Goal: Task Accomplishment & Management: Use online tool/utility

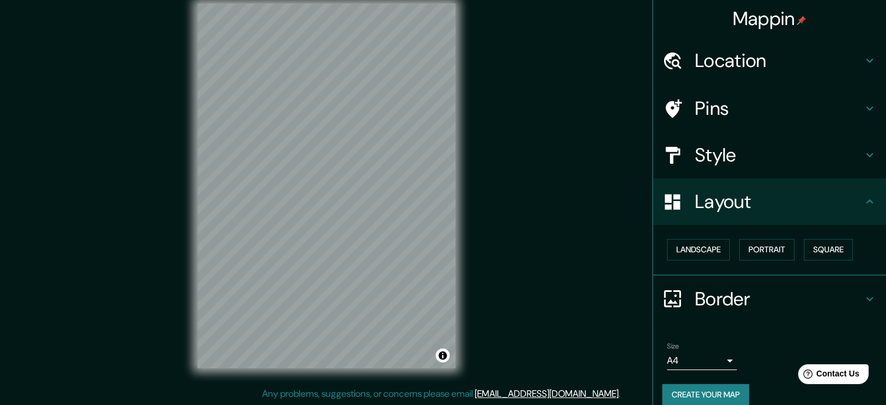
scroll to position [13, 0]
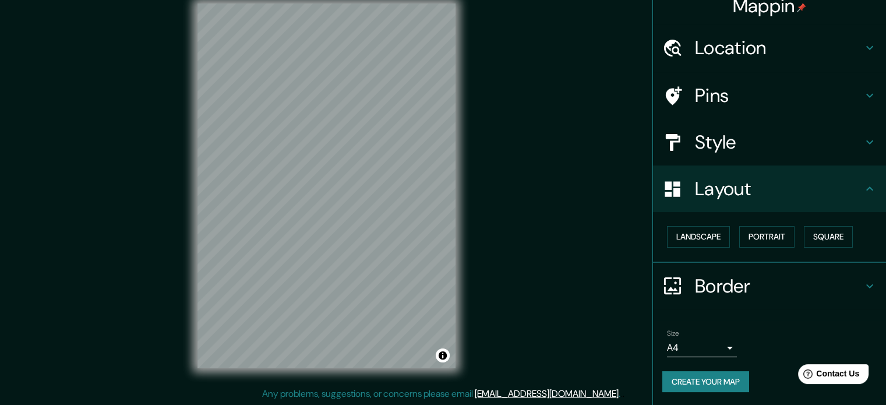
click at [690, 381] on button "Create your map" at bounding box center [705, 382] width 87 height 22
click at [710, 373] on div "Create your map" at bounding box center [769, 382] width 214 height 22
click at [708, 380] on div "Create your map" at bounding box center [769, 382] width 214 height 22
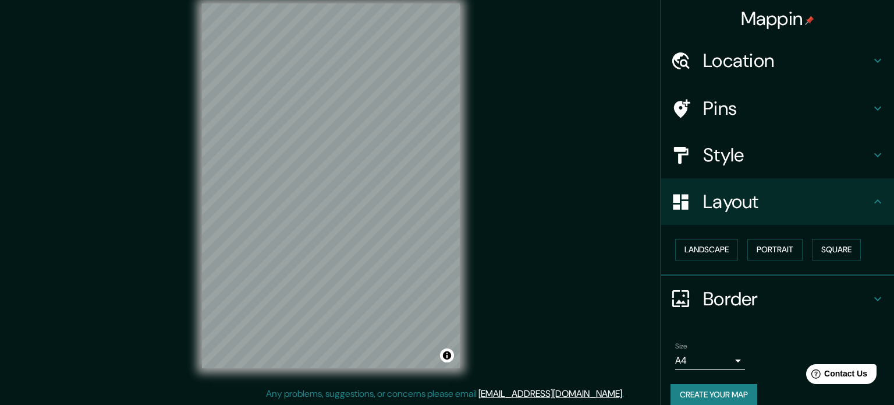
click at [713, 361] on body "Mappin Location [GEOGRAPHIC_DATA], [GEOGRAPHIC_DATA] [GEOGRAPHIC_DATA] [GEOGRAP…" at bounding box center [447, 187] width 894 height 405
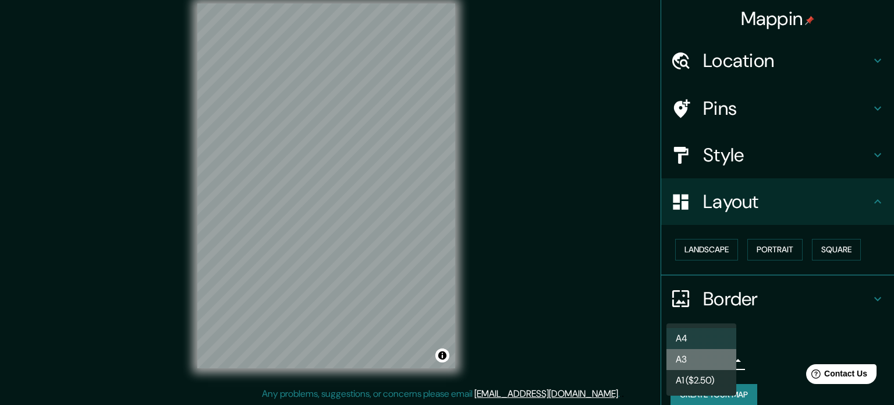
click at [714, 362] on li "A3" at bounding box center [702, 359] width 70 height 21
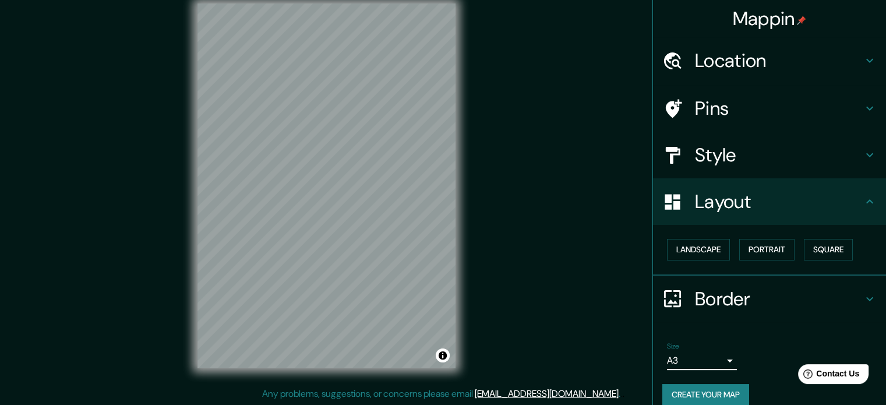
click at [732, 392] on button "Create your map" at bounding box center [705, 395] width 87 height 22
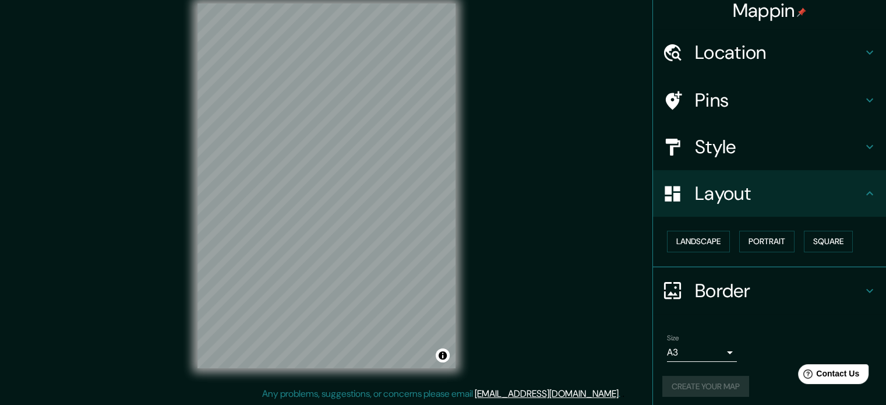
scroll to position [13, 0]
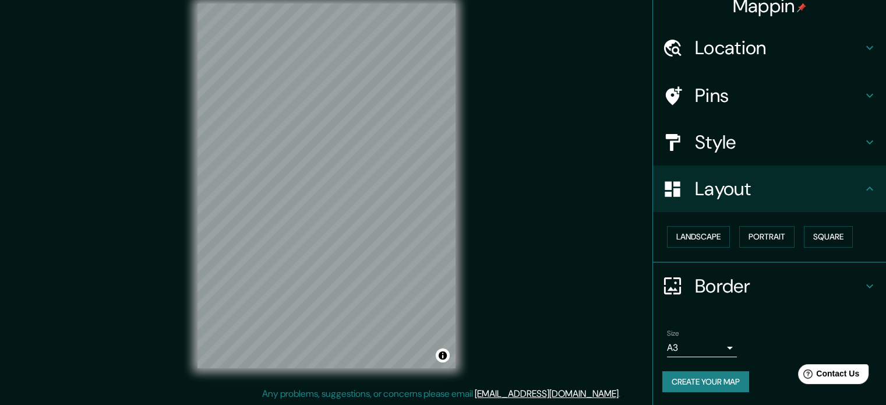
click at [760, 289] on h4 "Border" at bounding box center [779, 285] width 168 height 23
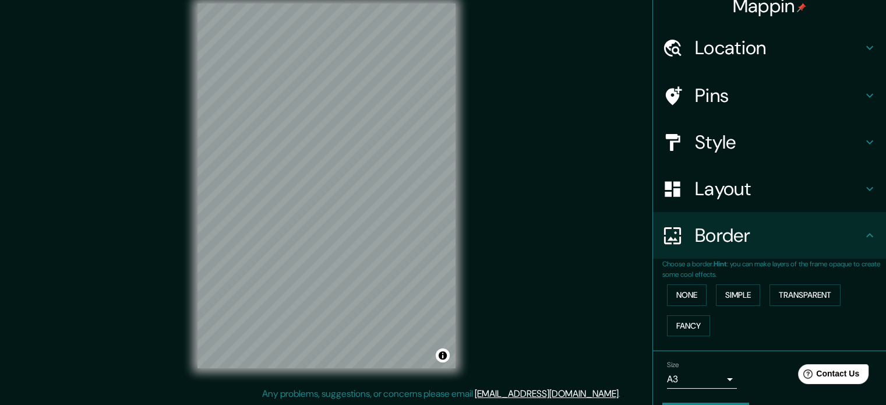
click at [760, 246] on h4 "Border" at bounding box center [779, 235] width 168 height 23
click at [730, 371] on div "Size A3 single" at bounding box center [769, 374] width 214 height 37
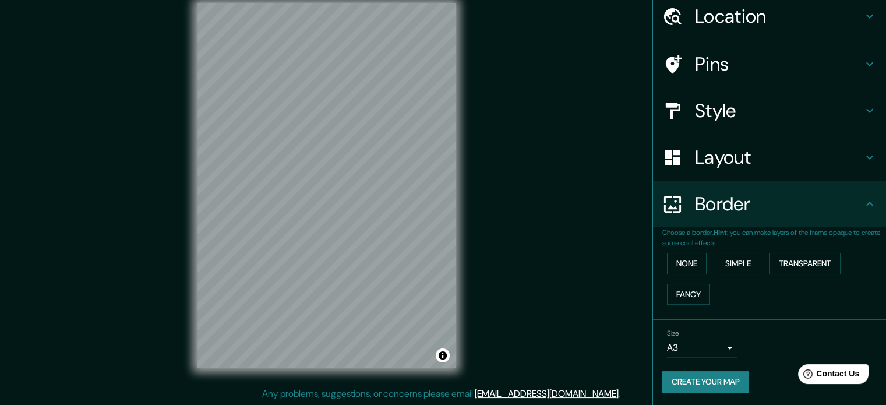
click at [723, 384] on button "Create your map" at bounding box center [705, 382] width 87 height 22
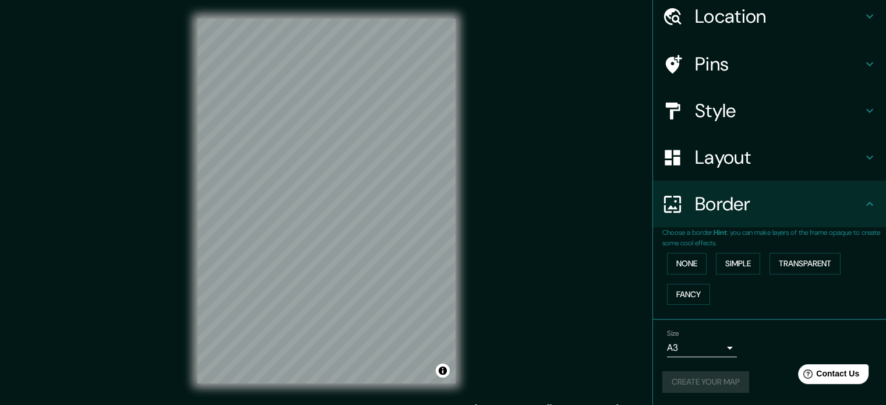
scroll to position [15, 0]
